Goal: Information Seeking & Learning: Learn about a topic

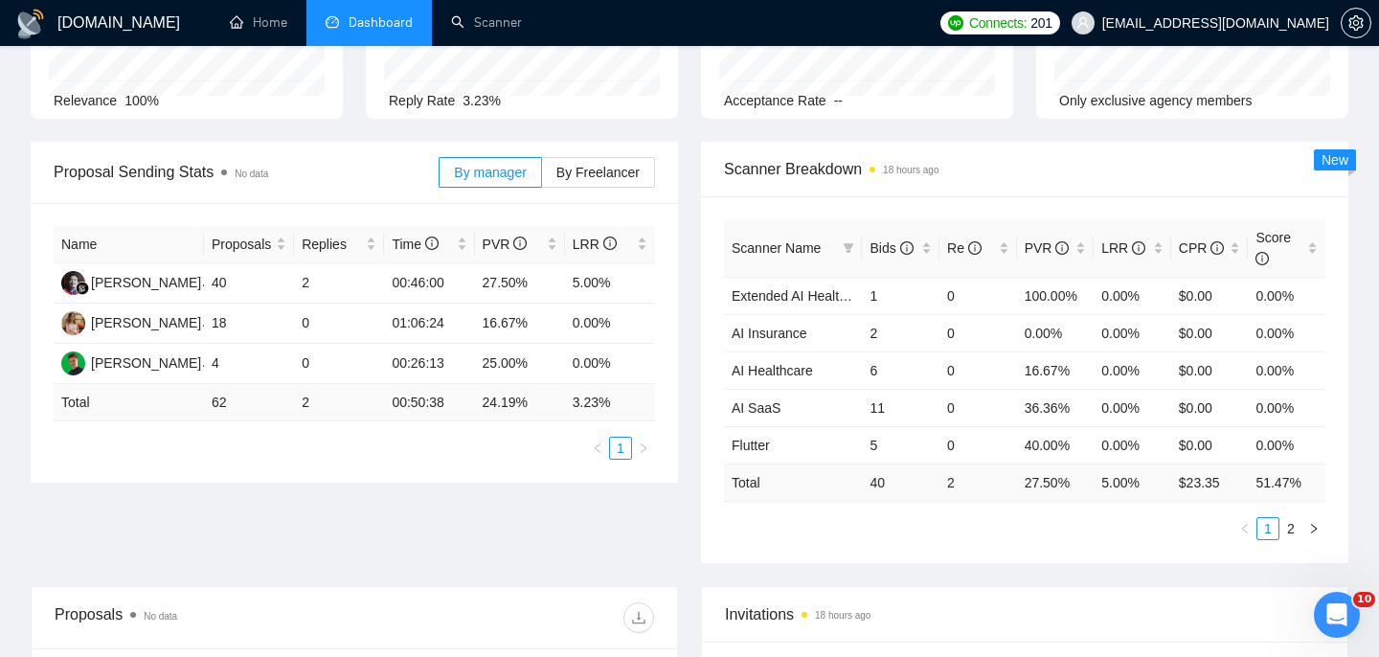
scroll to position [471, 0]
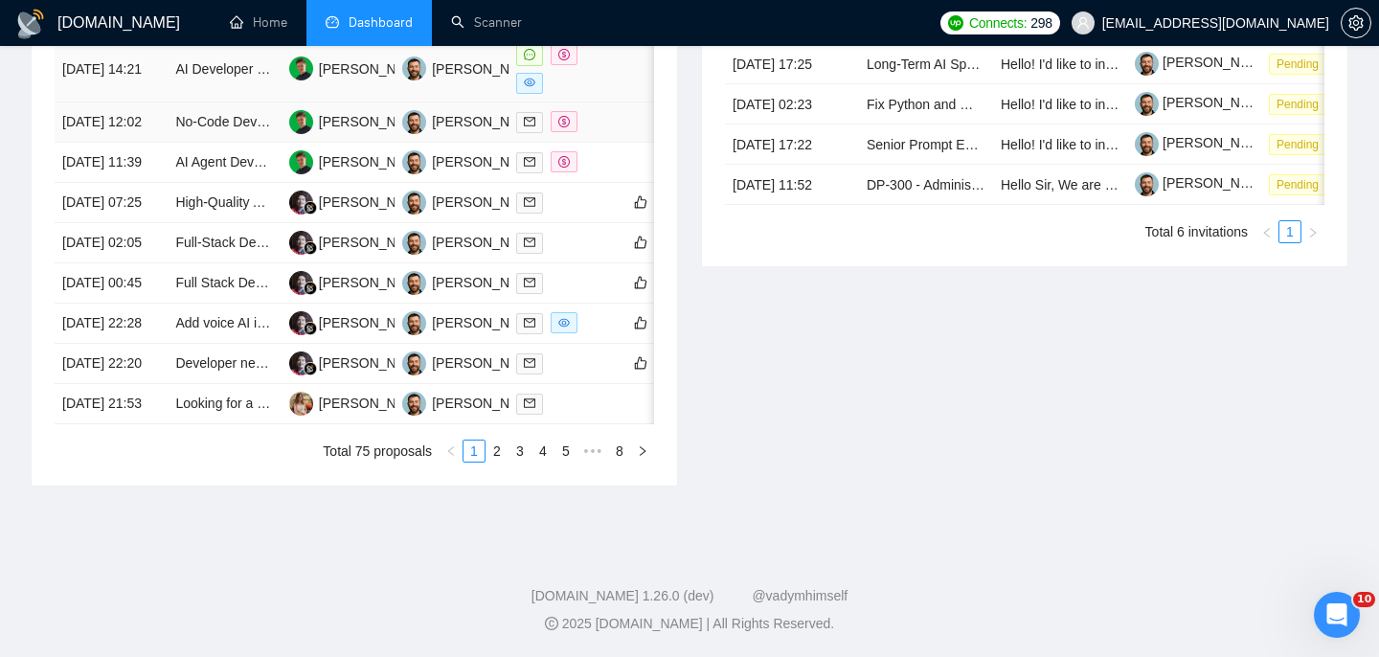
scroll to position [944, 0]
click at [507, 462] on link "2" at bounding box center [496, 450] width 21 height 21
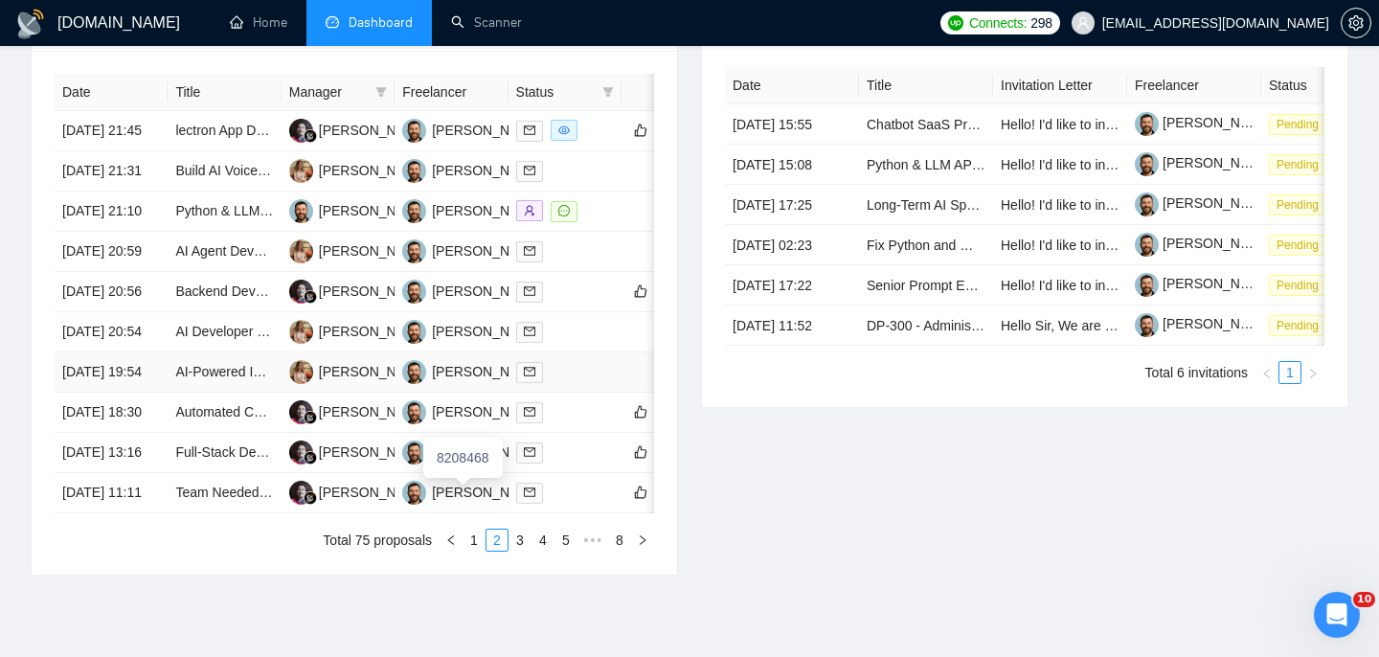
scroll to position [965, 0]
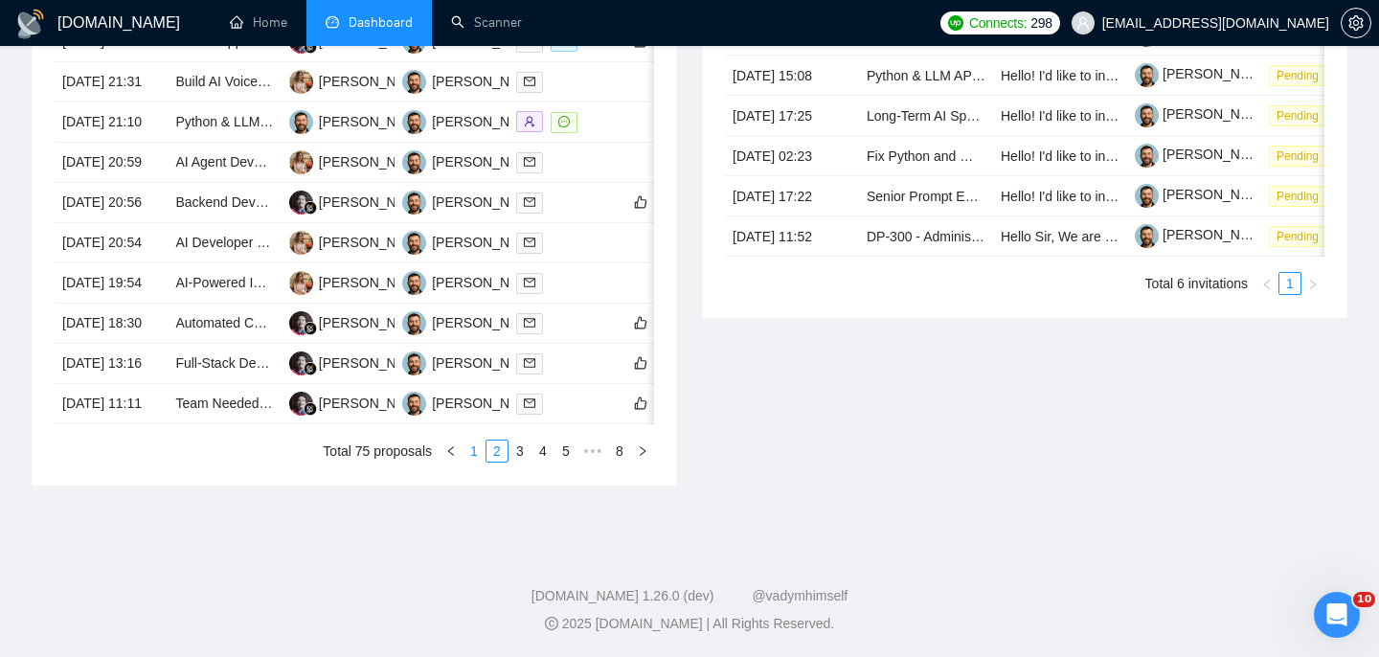
click at [474, 462] on link "1" at bounding box center [473, 450] width 21 height 21
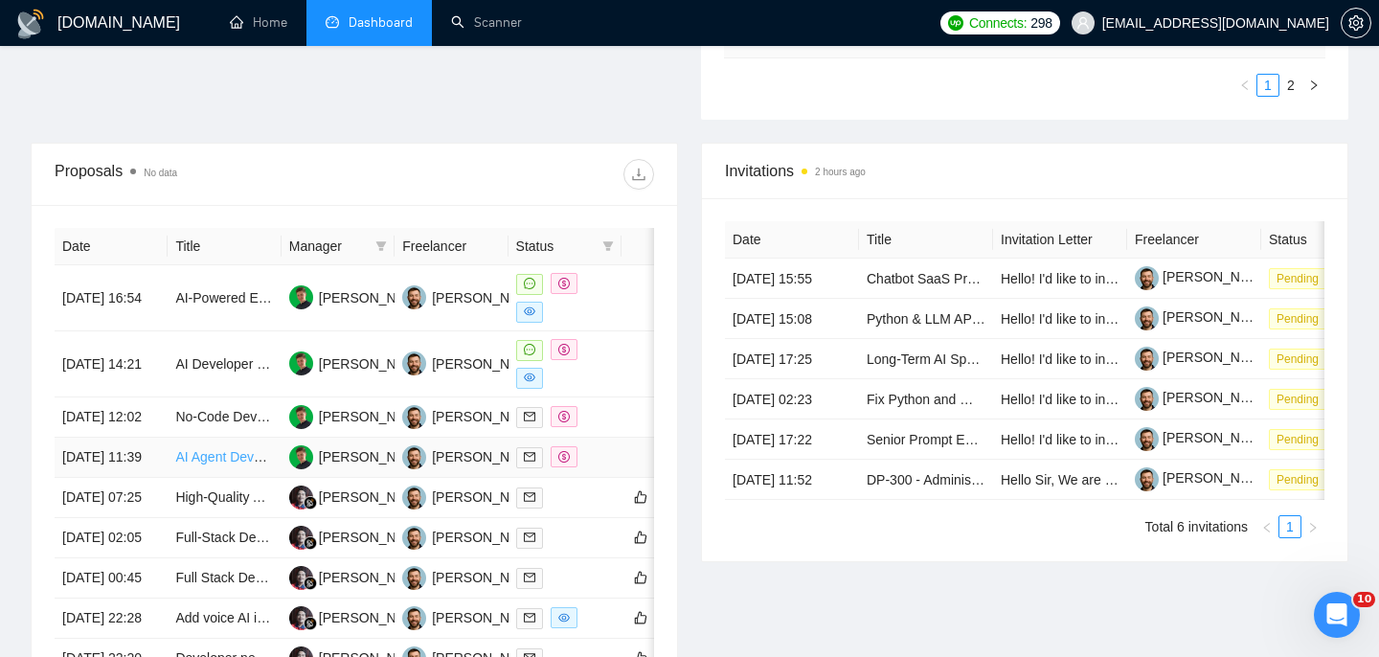
scroll to position [625, 0]
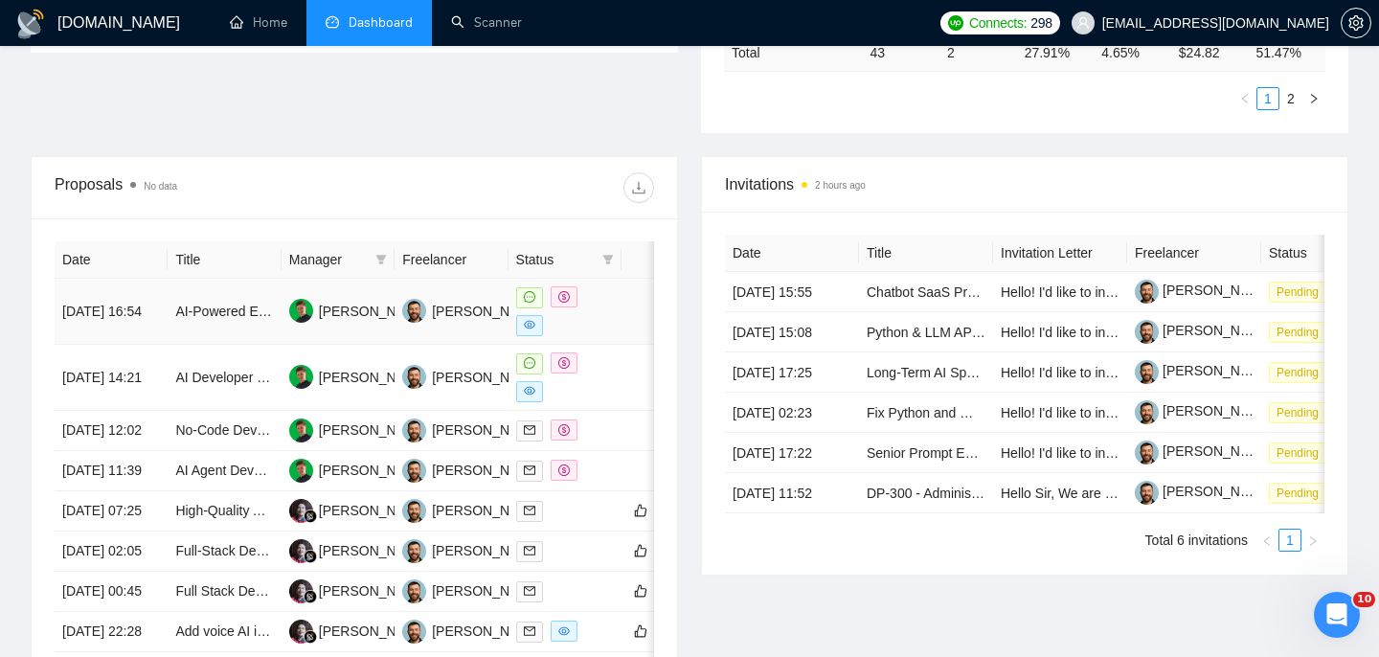
click at [214, 329] on td "AI-Powered Email Security Gateway (Mail Relay)" at bounding box center [224, 312] width 113 height 66
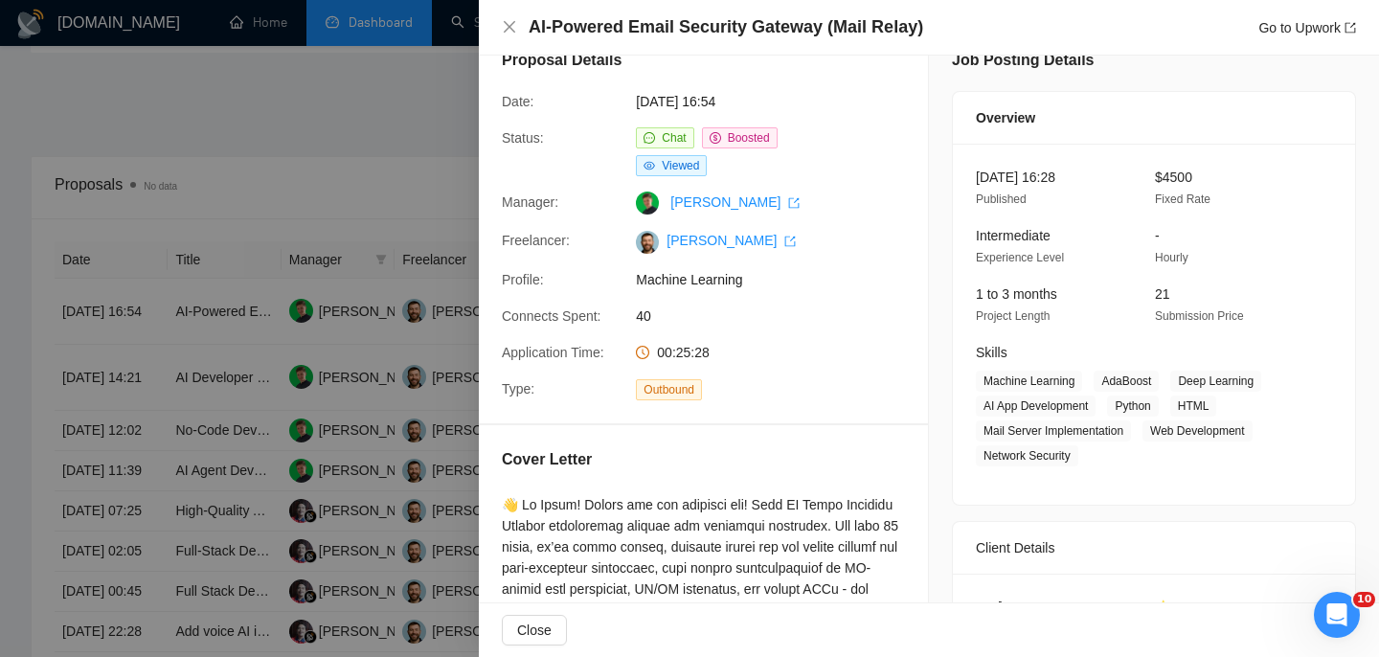
scroll to position [34, 0]
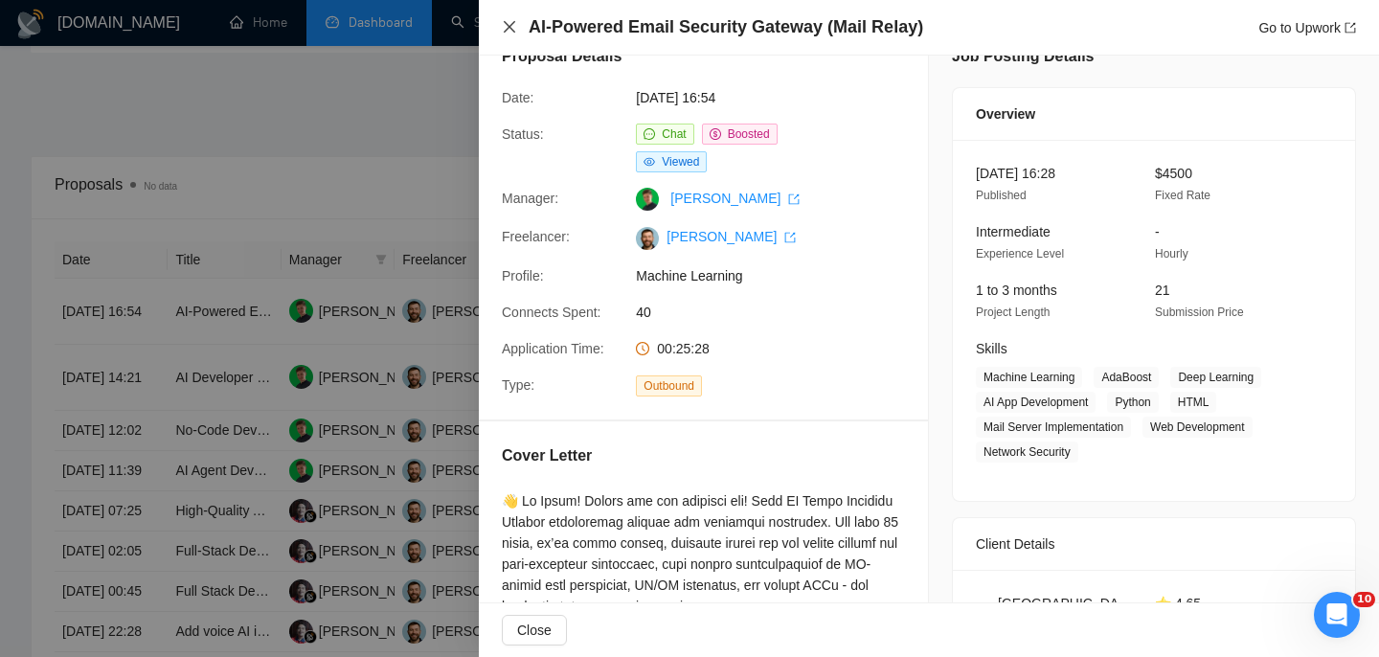
click at [503, 26] on icon "close" at bounding box center [509, 26] width 15 height 15
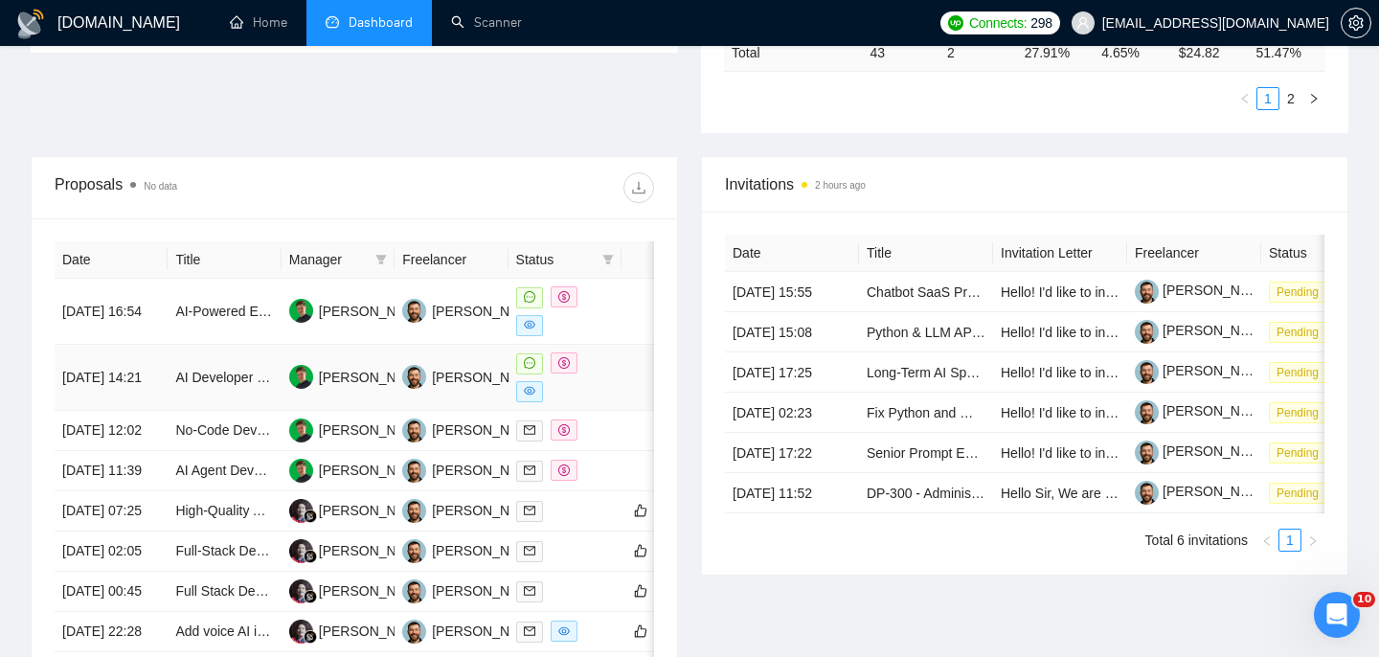
click at [150, 363] on td "[DATE] 14:21" at bounding box center [111, 378] width 113 height 66
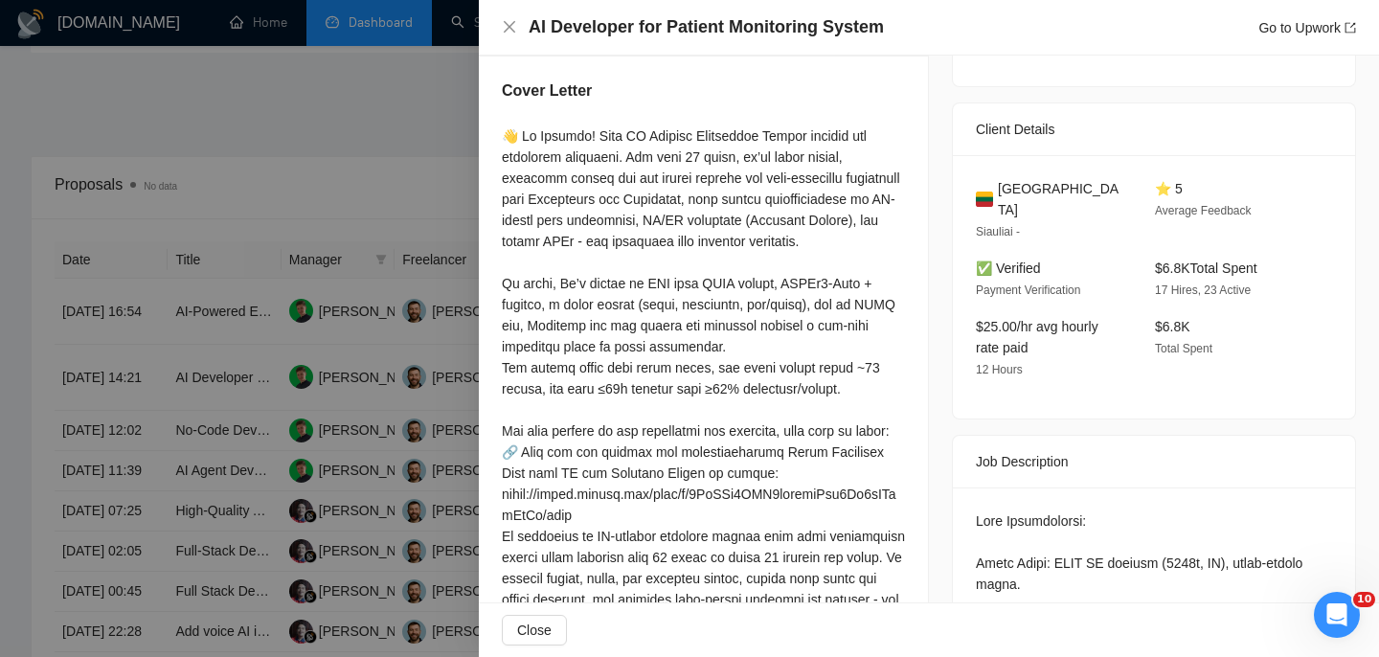
scroll to position [397, 0]
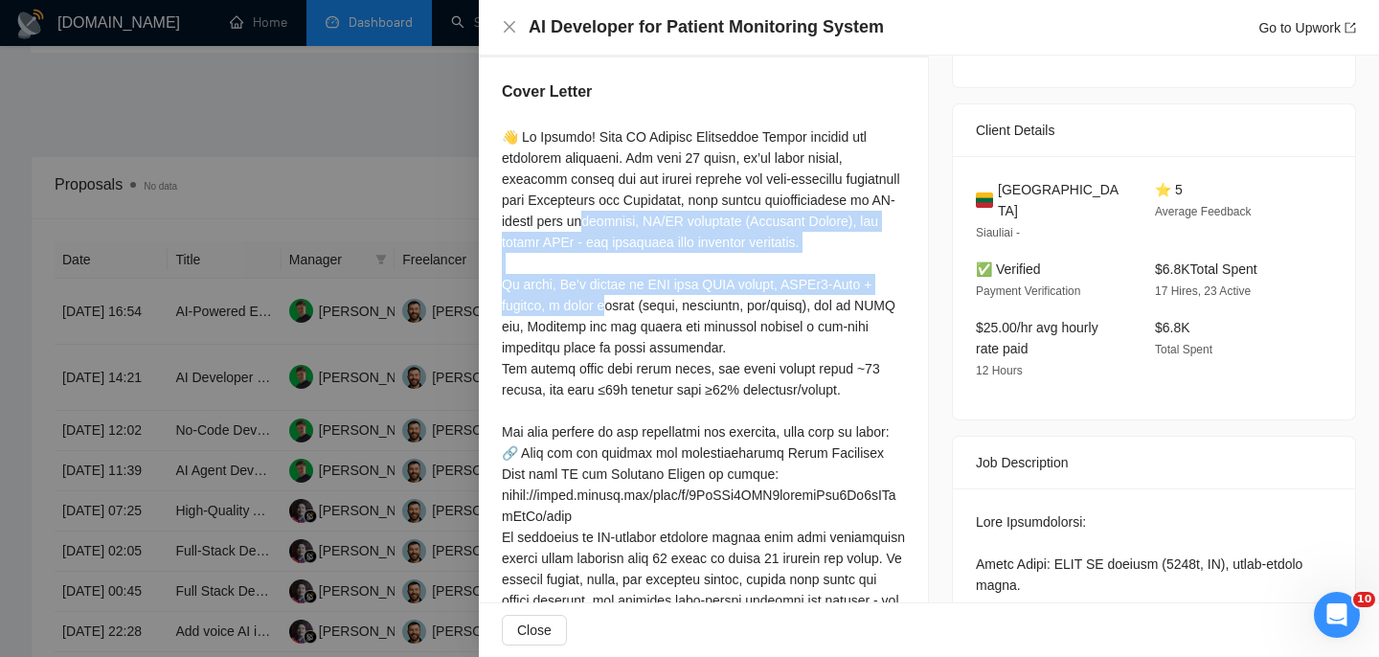
drag, startPoint x: 731, startPoint y: 191, endPoint x: 726, endPoint y: 284, distance: 94.0
click at [726, 284] on div at bounding box center [703, 494] width 403 height 737
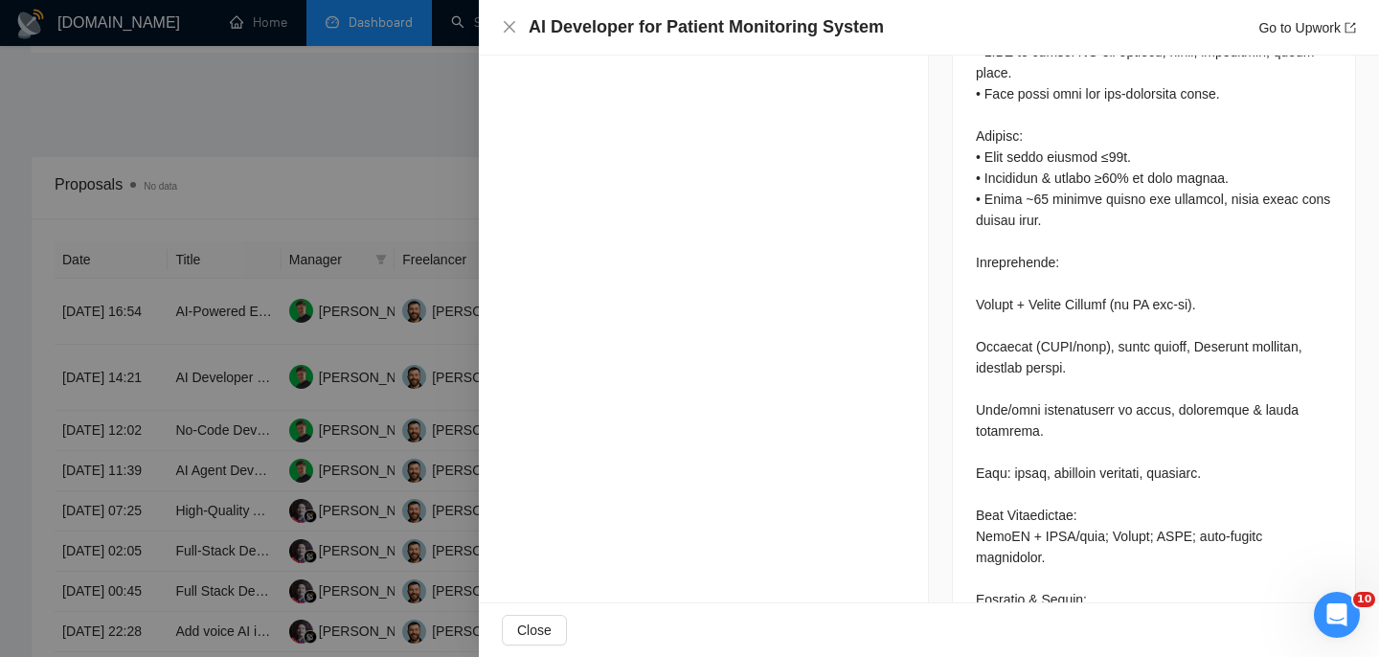
scroll to position [1664, 0]
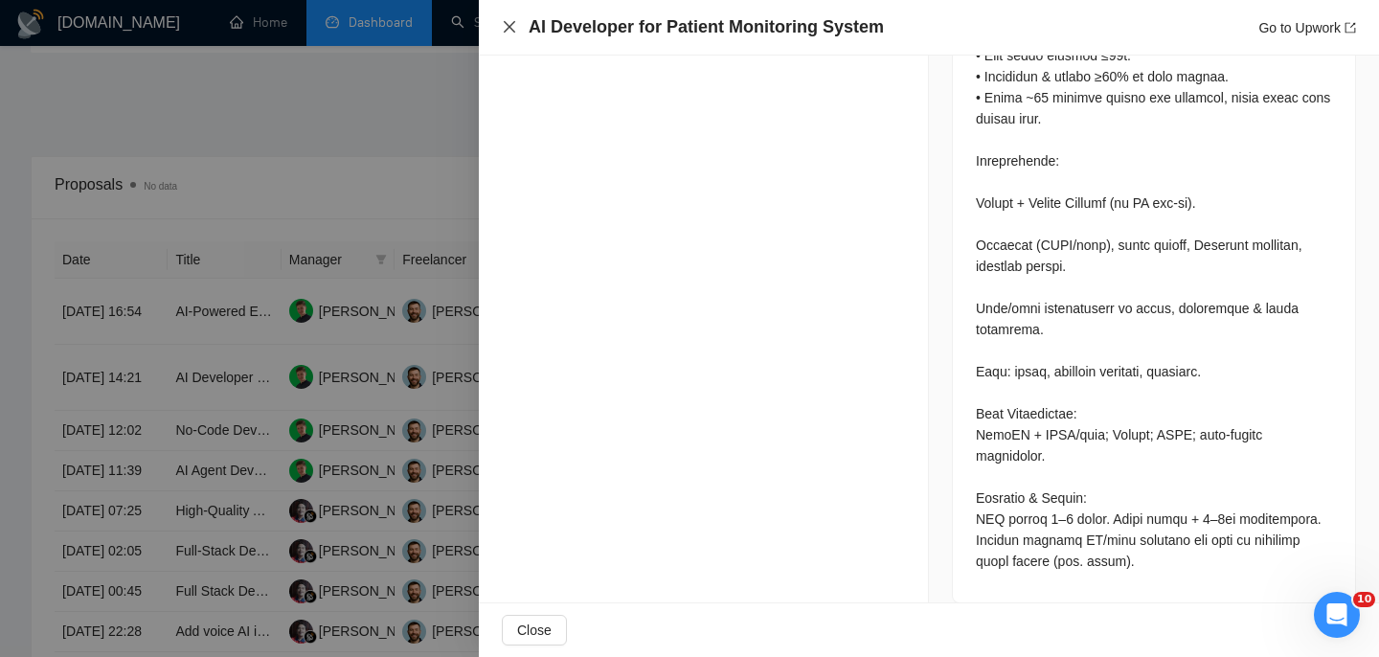
click at [502, 34] on icon "close" at bounding box center [509, 26] width 15 height 15
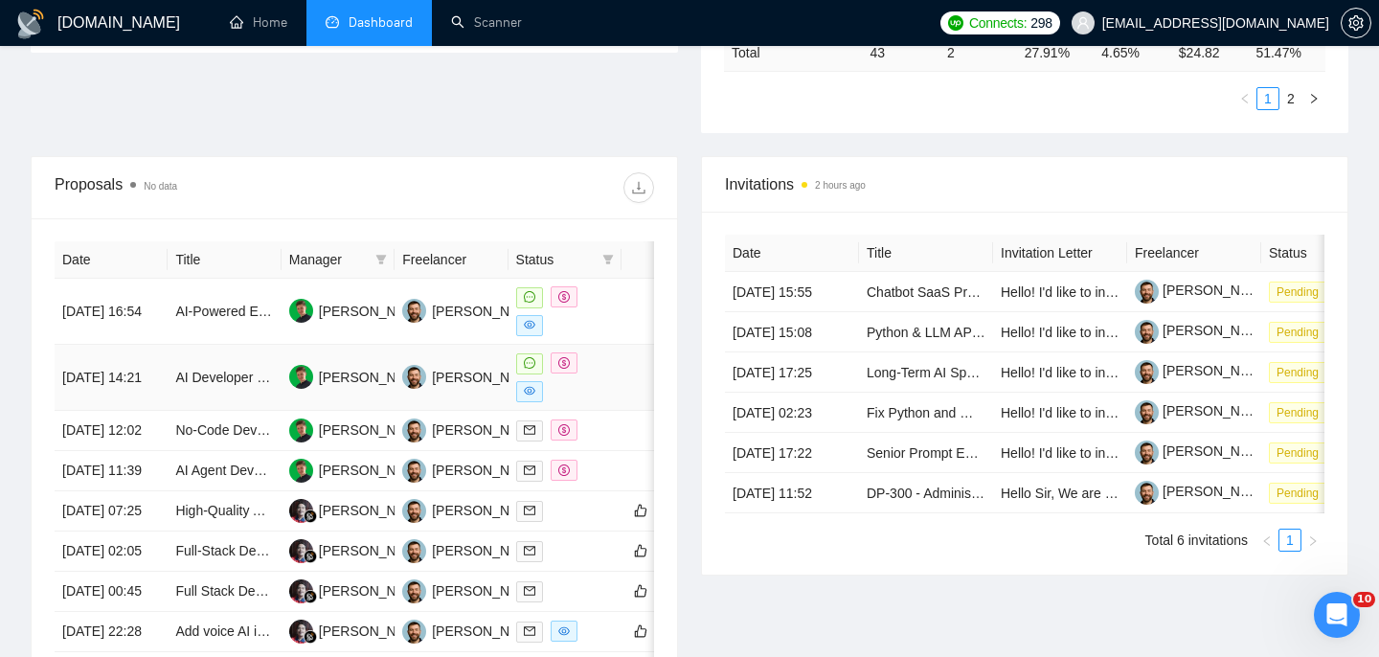
click at [167, 370] on td "[DATE] 14:21" at bounding box center [111, 378] width 113 height 66
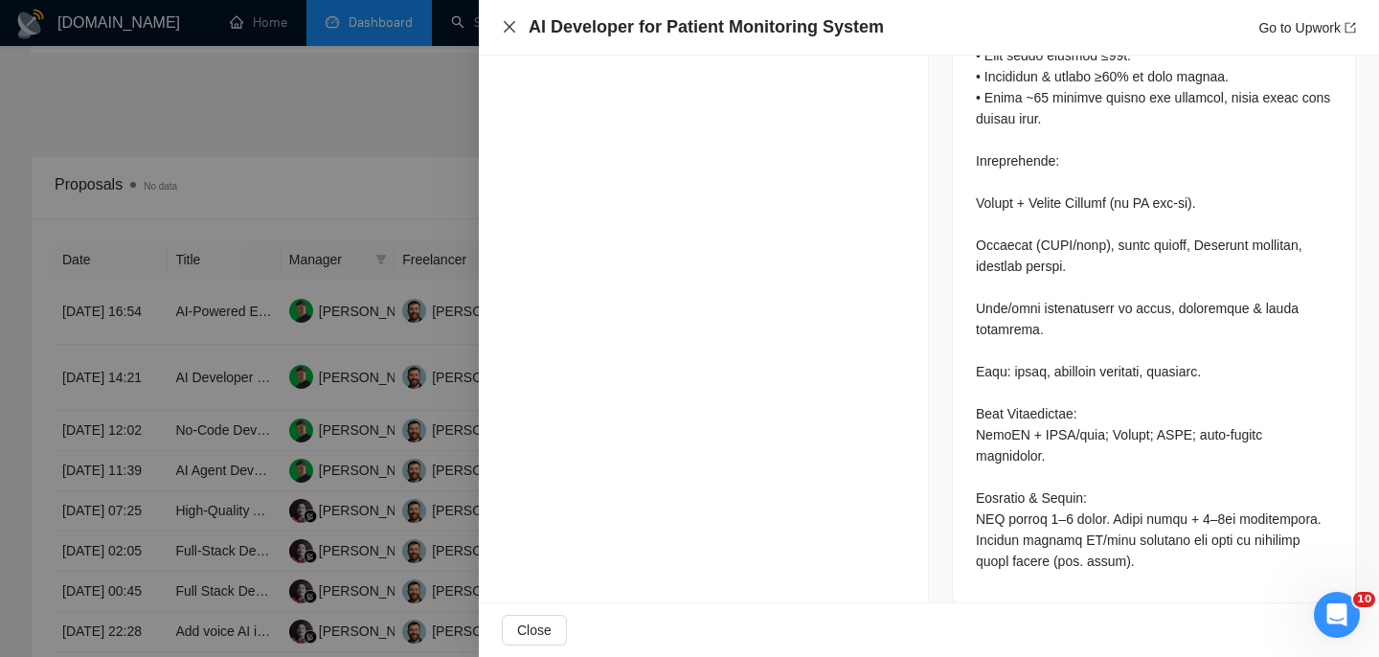
click at [511, 31] on icon "close" at bounding box center [509, 26] width 15 height 15
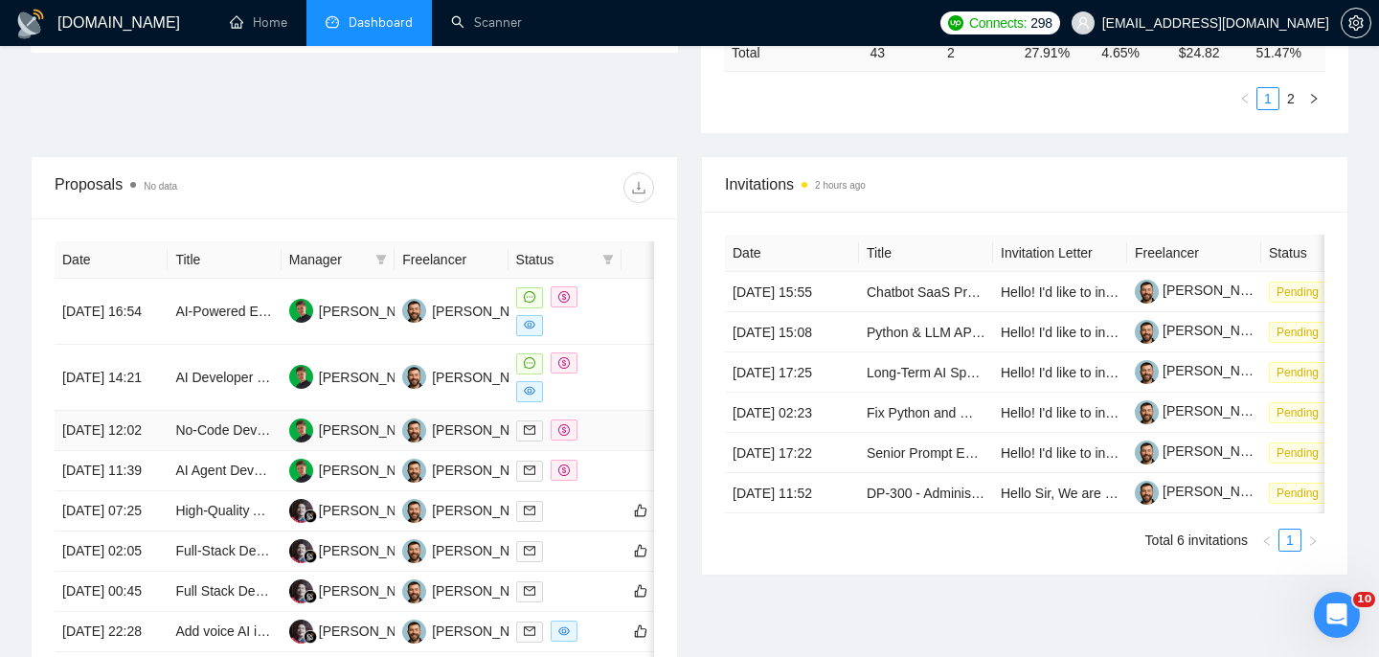
click at [174, 442] on td "No-Code Developer Needed for Book Review Platform" at bounding box center [224, 431] width 113 height 40
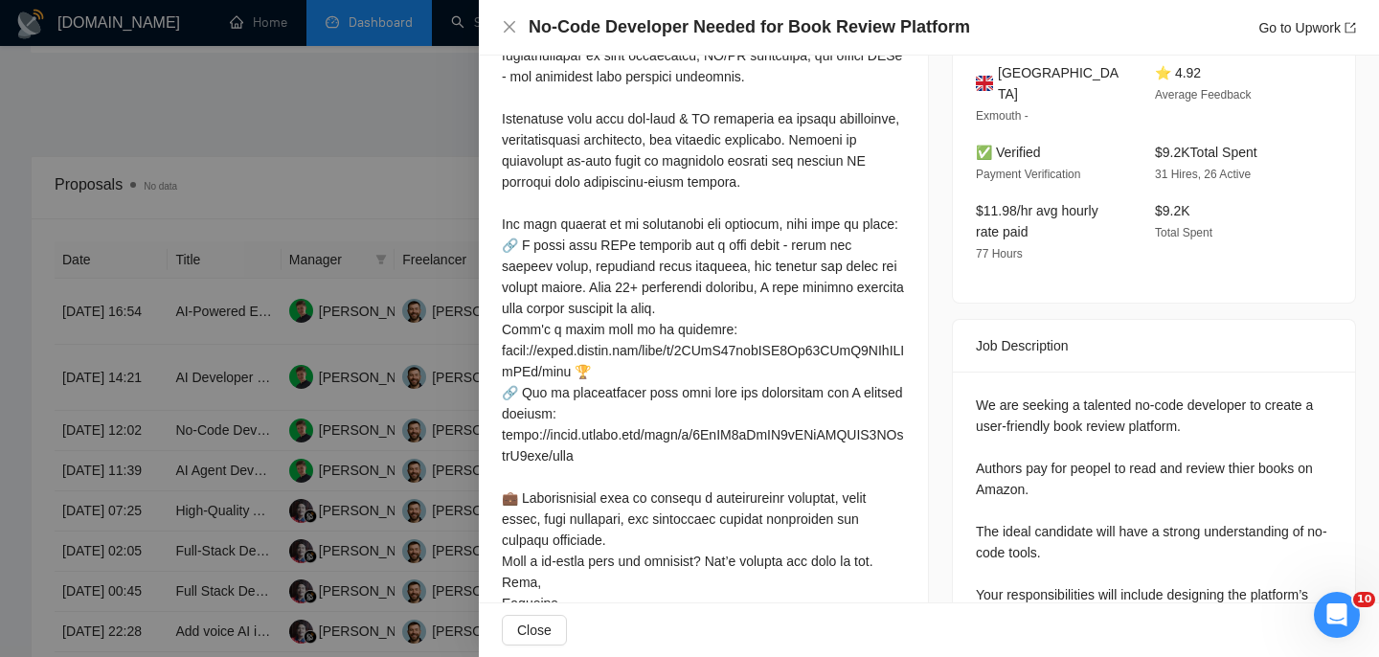
scroll to position [533, 0]
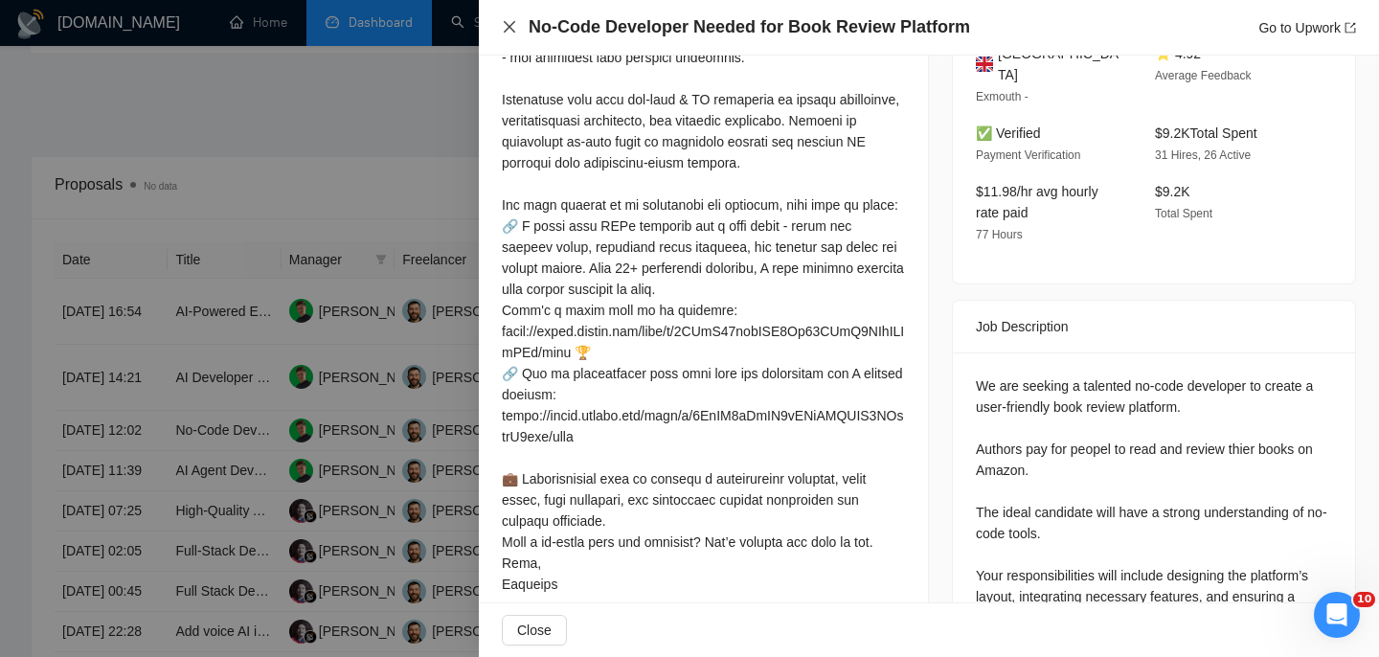
click at [515, 29] on icon "close" at bounding box center [509, 26] width 15 height 15
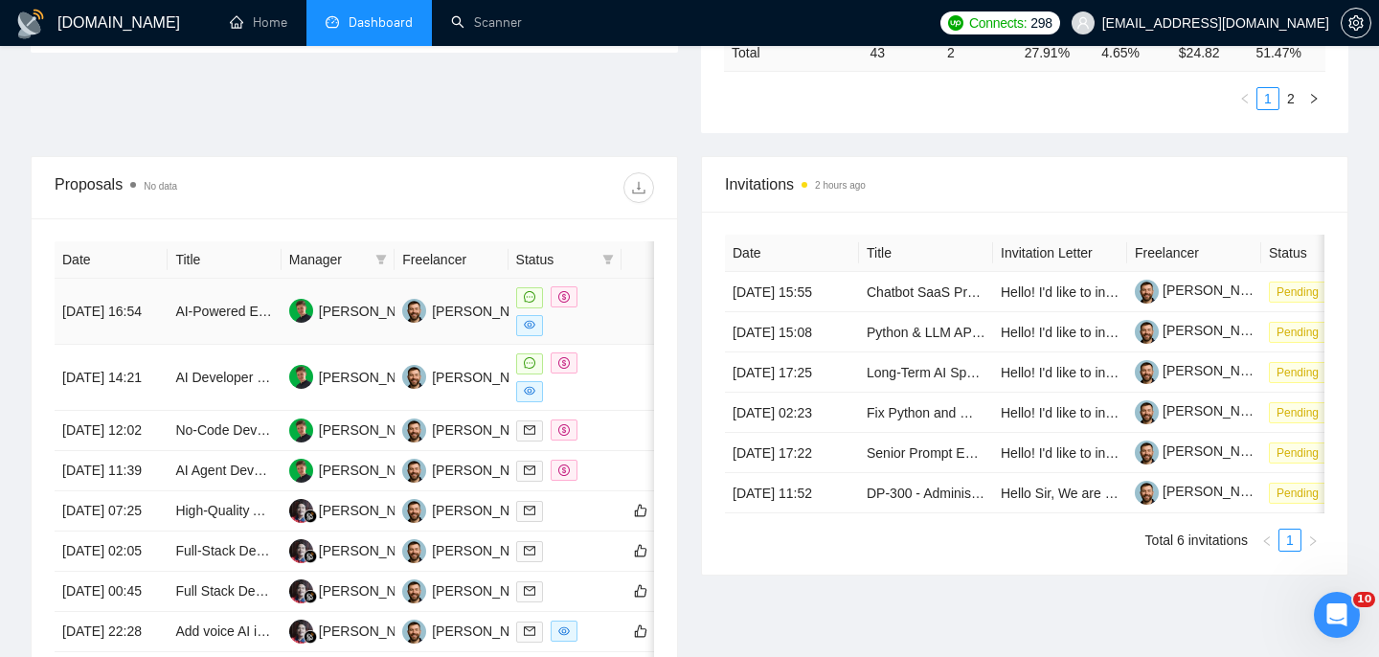
click at [171, 327] on td "AI-Powered Email Security Gateway (Mail Relay)" at bounding box center [224, 312] width 113 height 66
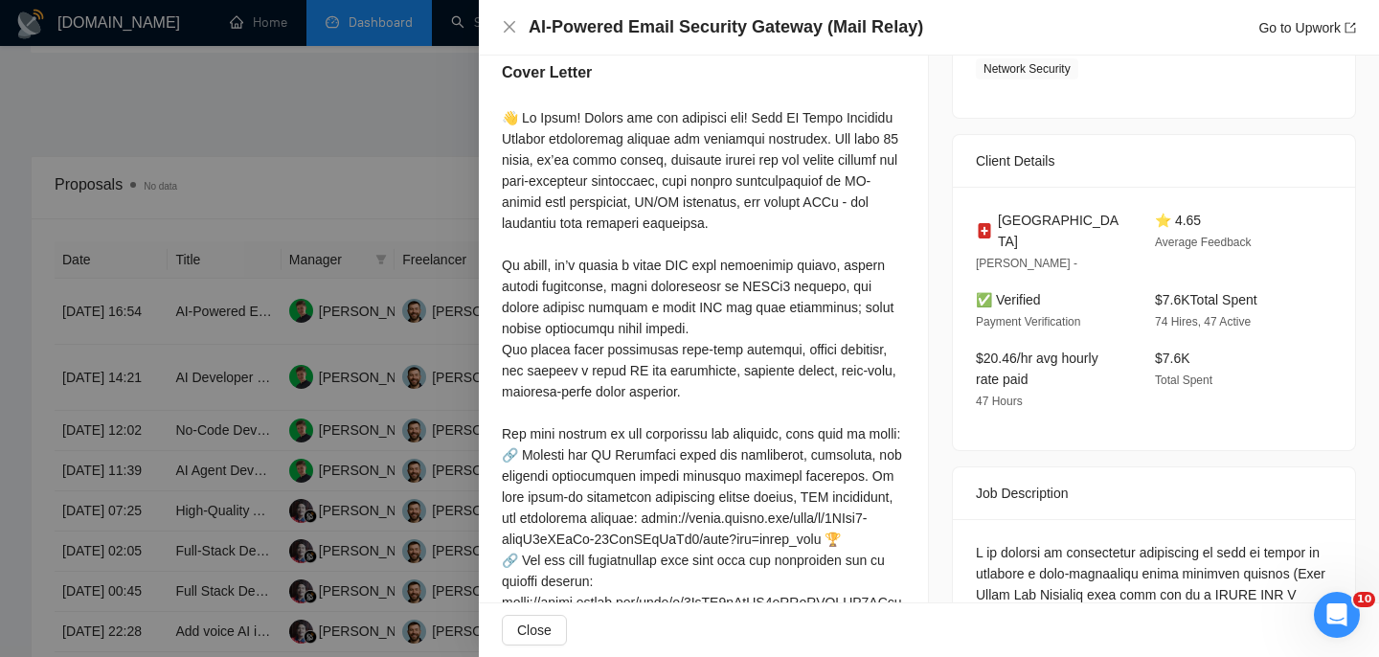
scroll to position [406, 0]
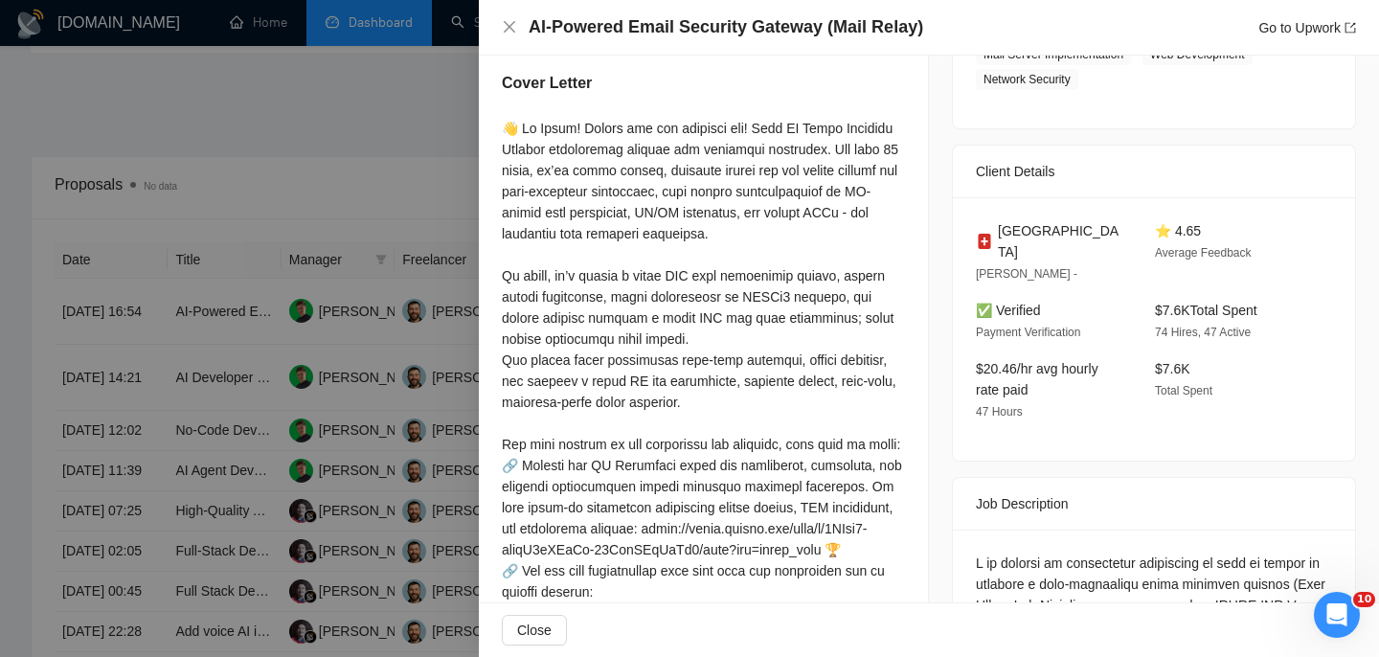
click at [508, 34] on div "AI-Powered Email Security Gateway (Mail Relay) Go to Upwork" at bounding box center [929, 27] width 854 height 24
click at [508, 27] on icon "close" at bounding box center [509, 26] width 11 height 11
